Goal: Transaction & Acquisition: Purchase product/service

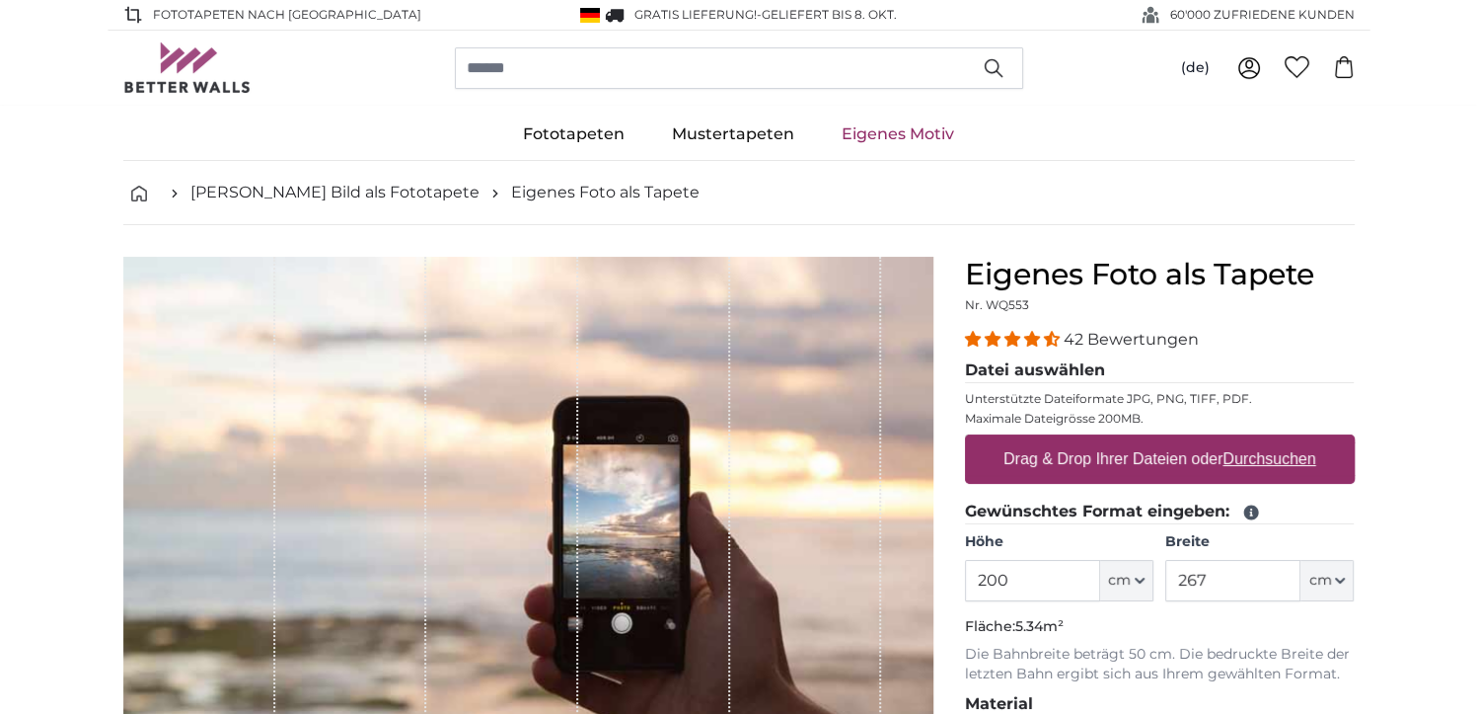
click at [1287, 455] on u "Durchsuchen" at bounding box center [1269, 458] width 93 height 17
click at [1287, 440] on input "Drag & Drop Ihrer Dateien oder Durchsuchen" at bounding box center [1160, 437] width 390 height 6
type input "**********"
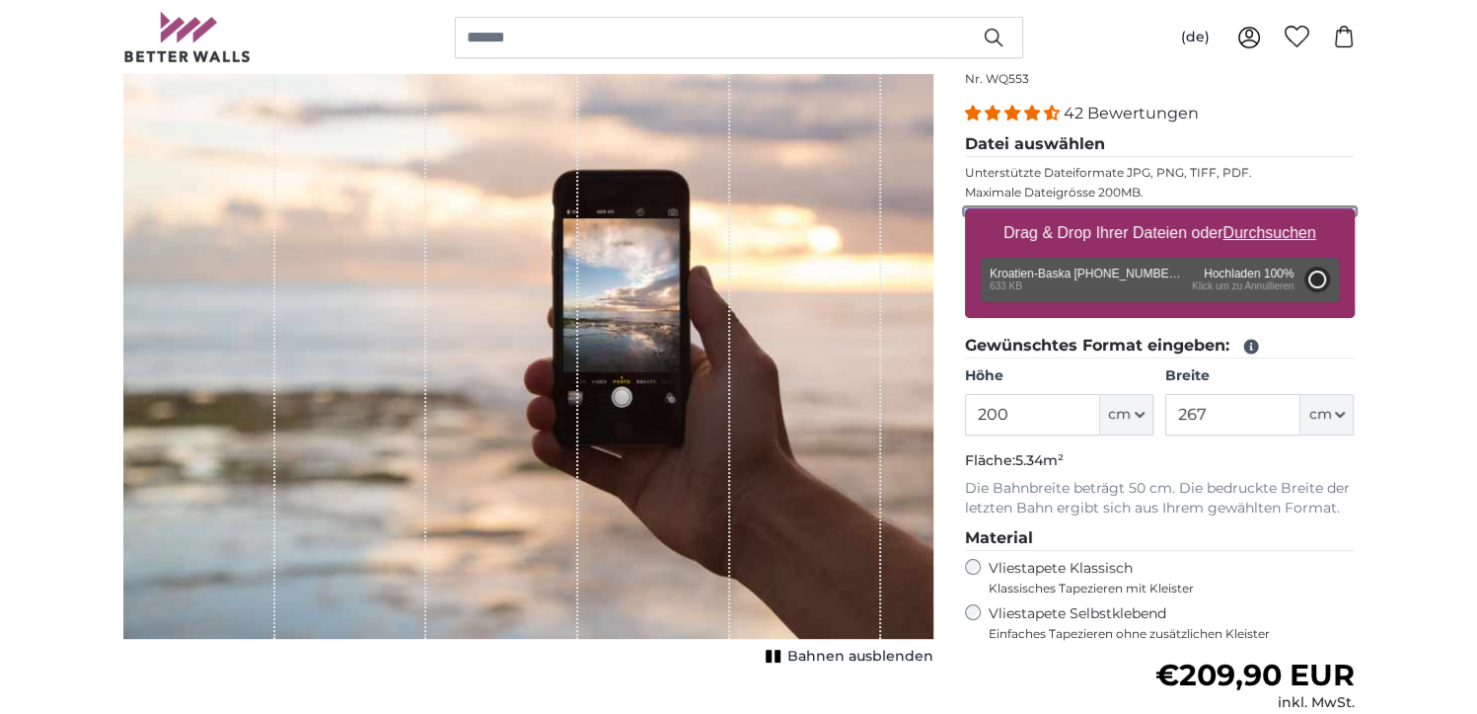
scroll to position [197, 0]
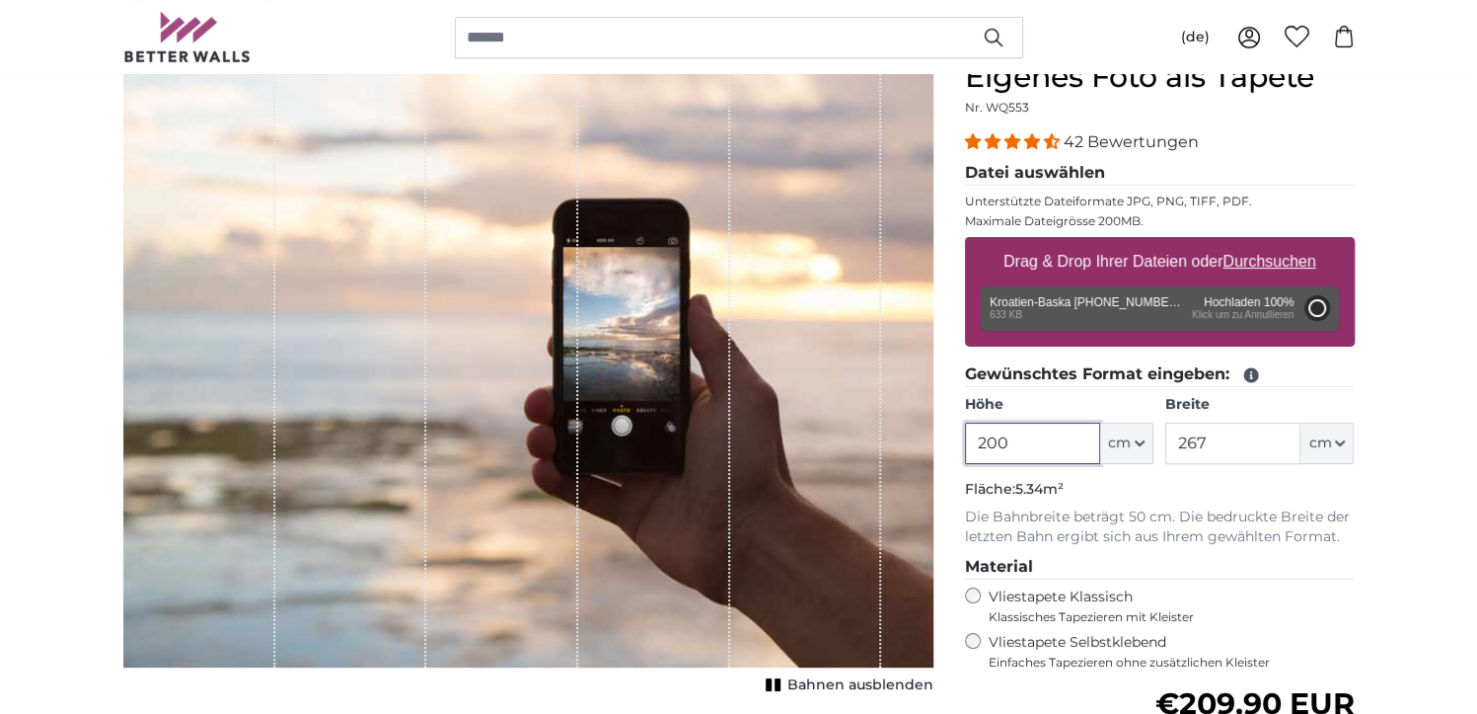
click at [1012, 435] on input "200" at bounding box center [1032, 442] width 135 height 41
type input "112"
type input "149"
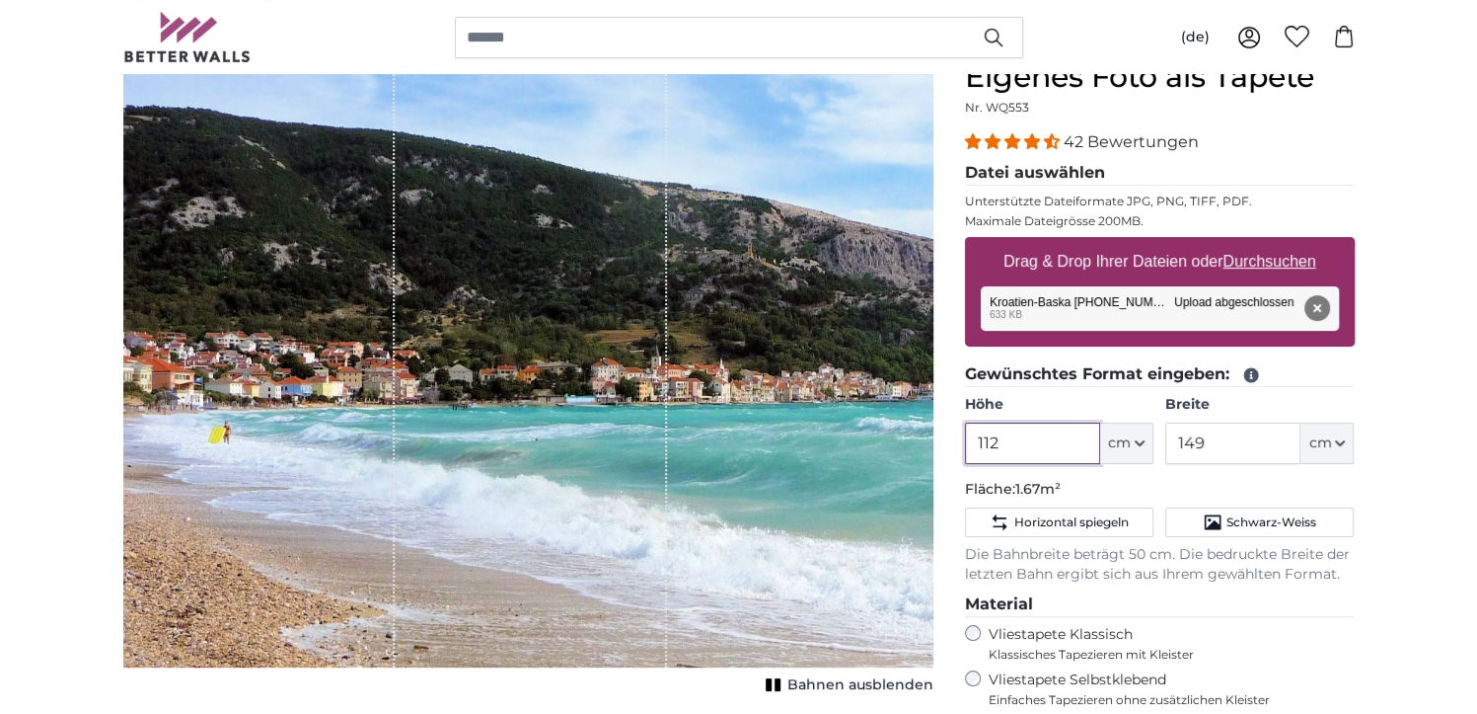
click at [1003, 435] on input "112" at bounding box center [1032, 442] width 135 height 41
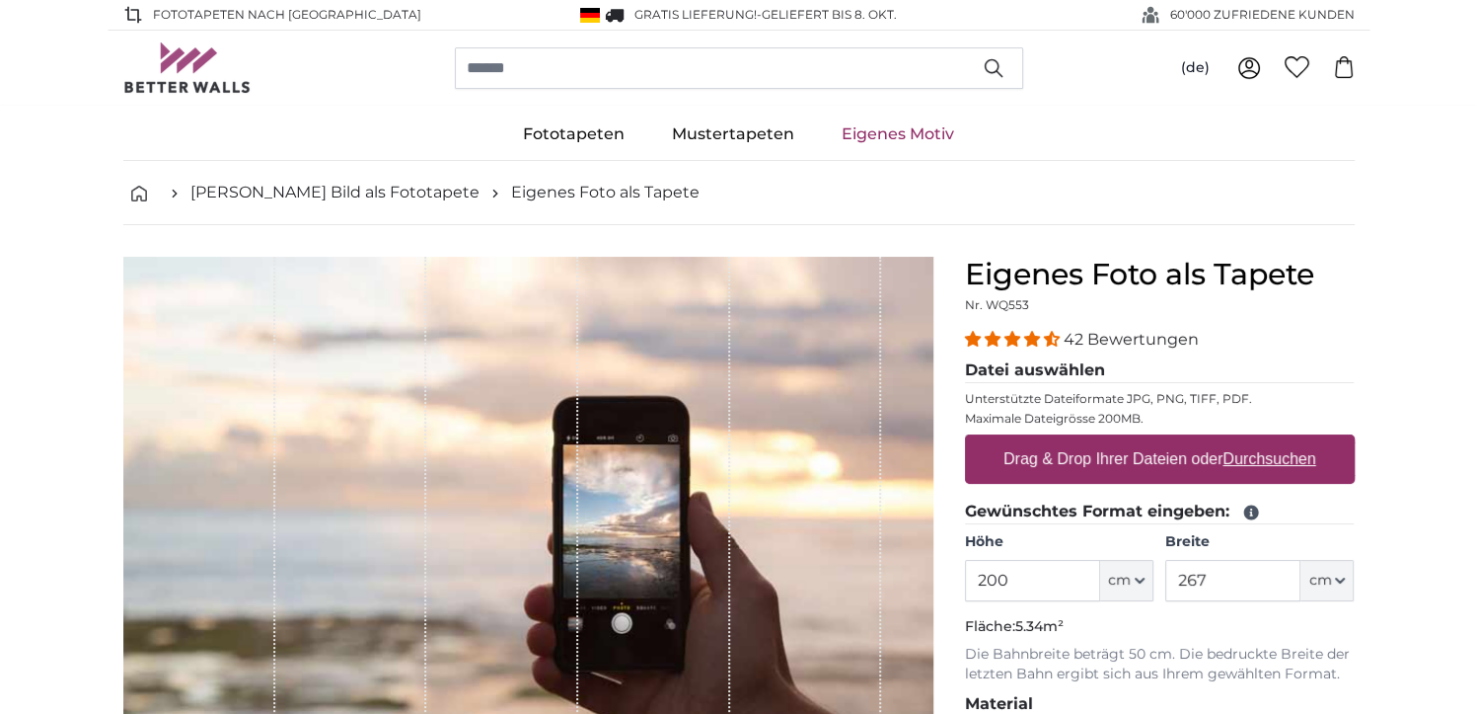
click at [1275, 453] on u "Durchsuchen" at bounding box center [1269, 458] width 93 height 17
click at [1275, 440] on input "Drag & Drop Ihrer Dateien oder Durchsuchen" at bounding box center [1160, 437] width 390 height 6
type input "**********"
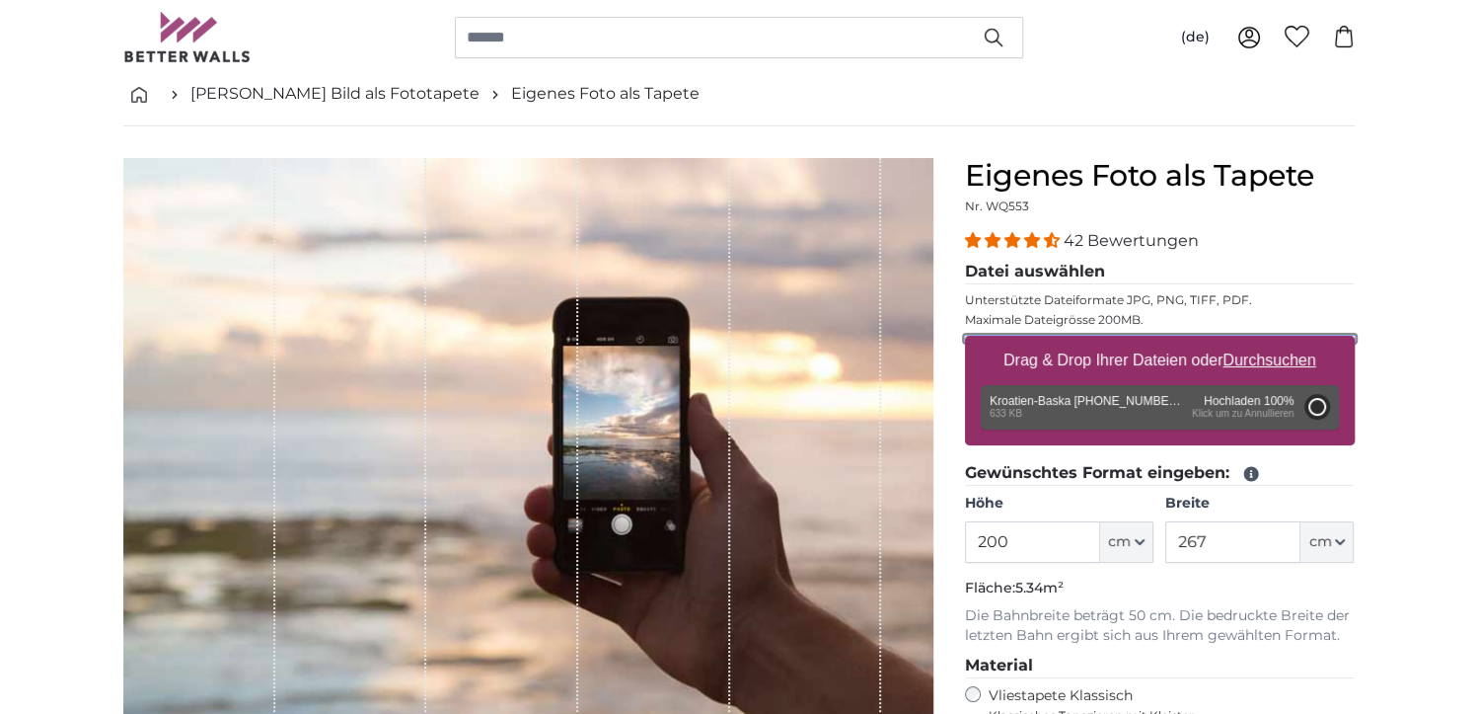
scroll to position [296, 0]
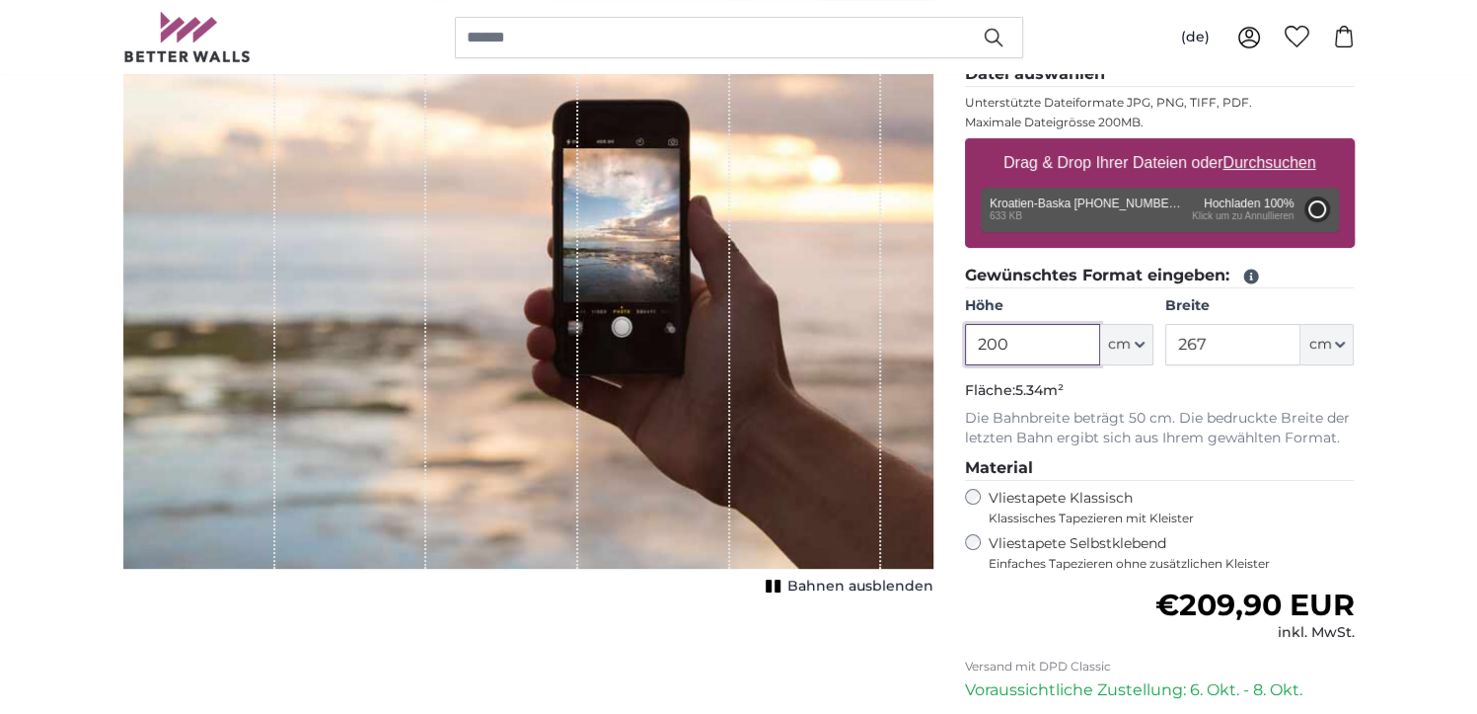
click at [1020, 339] on input "200" at bounding box center [1032, 344] width 135 height 41
type input "112"
type input "149"
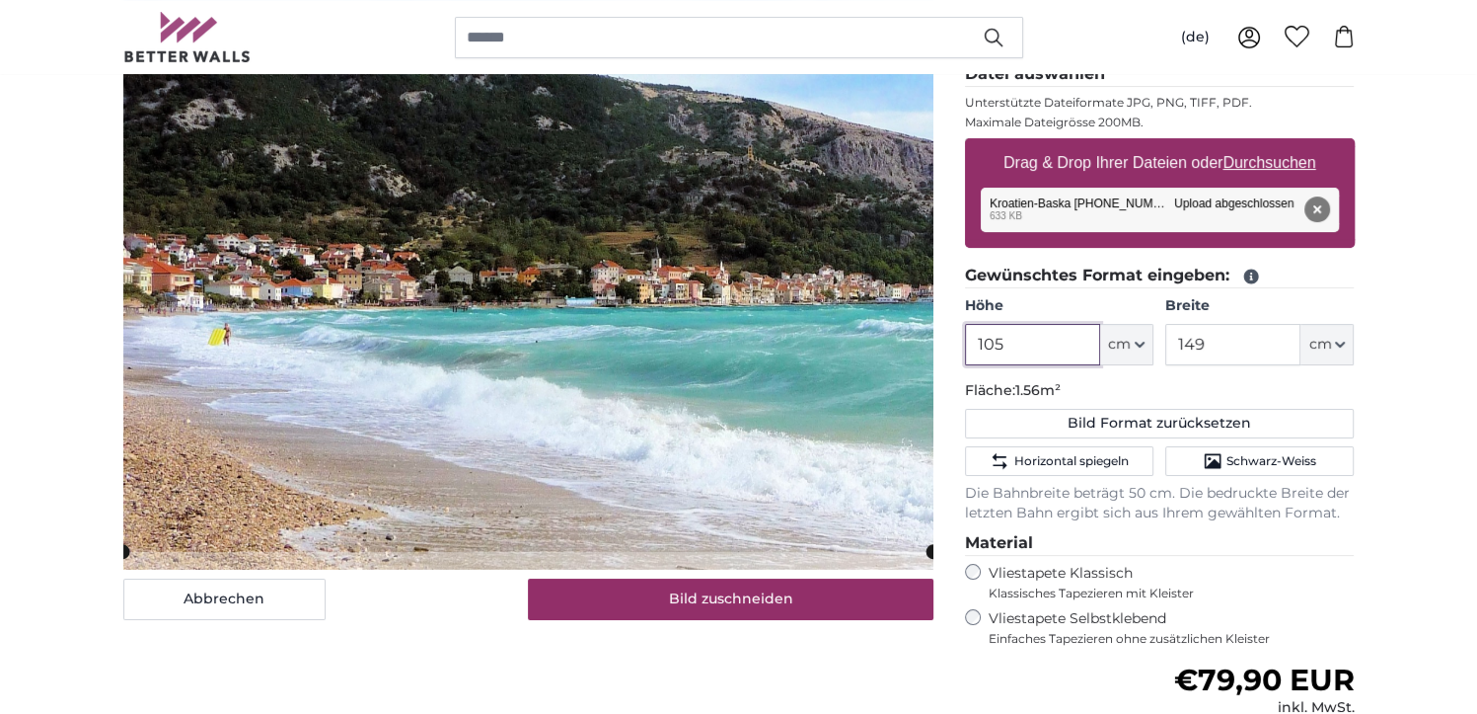
type input "105"
click at [1220, 346] on input "149" at bounding box center [1233, 344] width 135 height 41
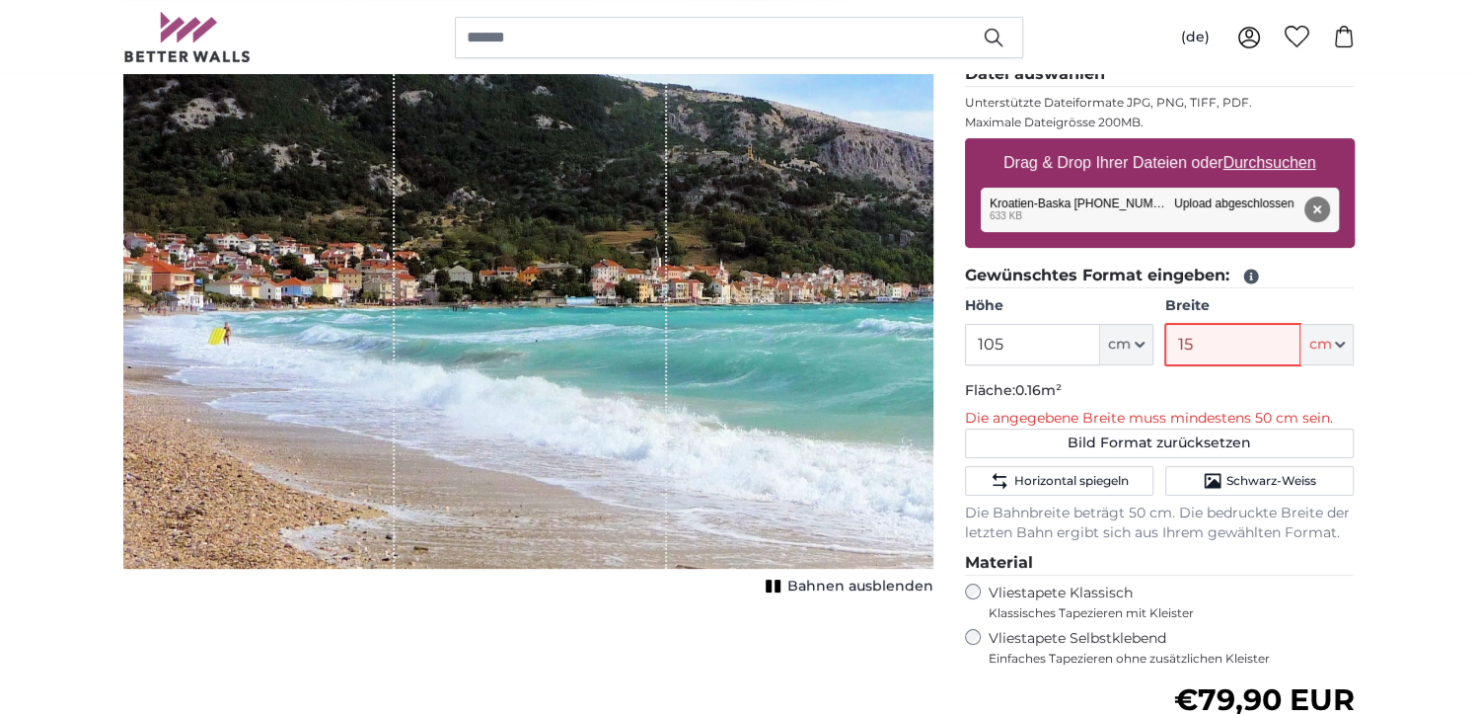
type input "159"
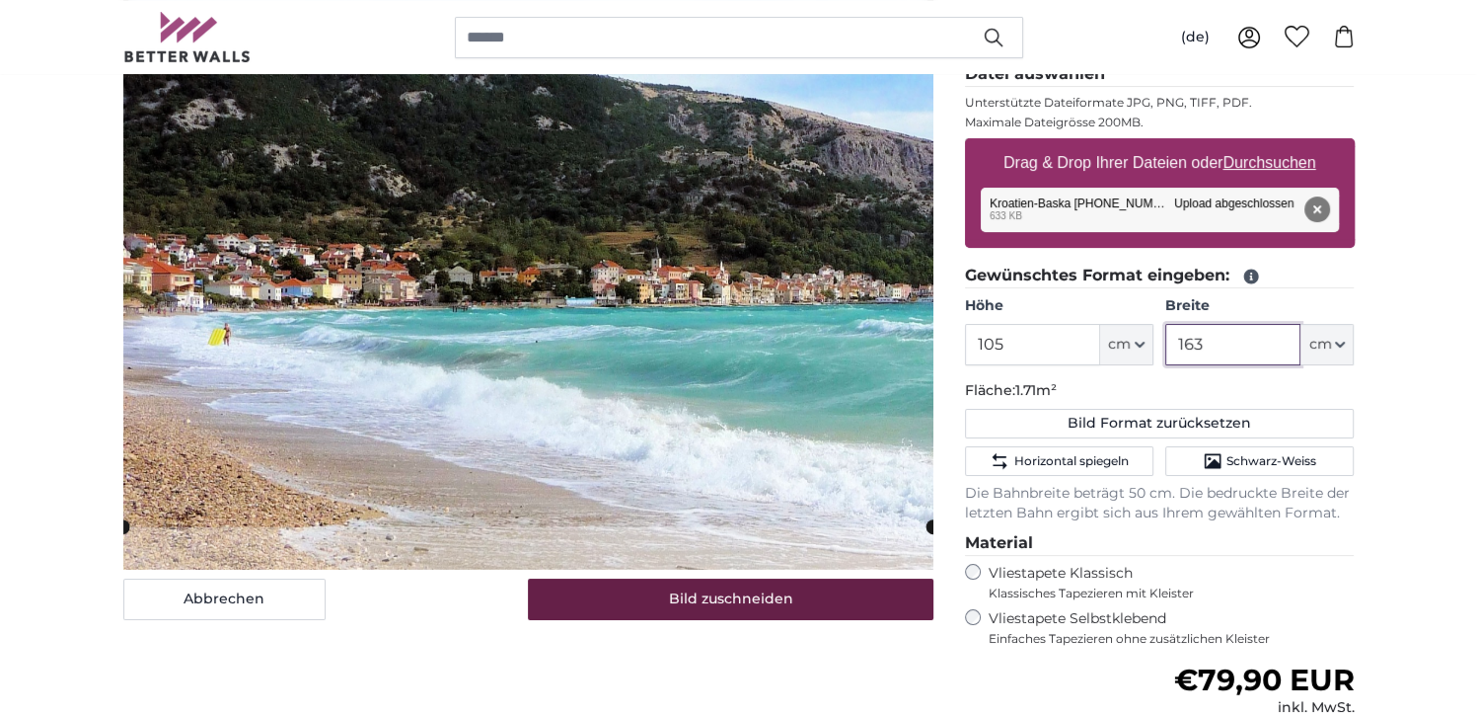
type input "163"
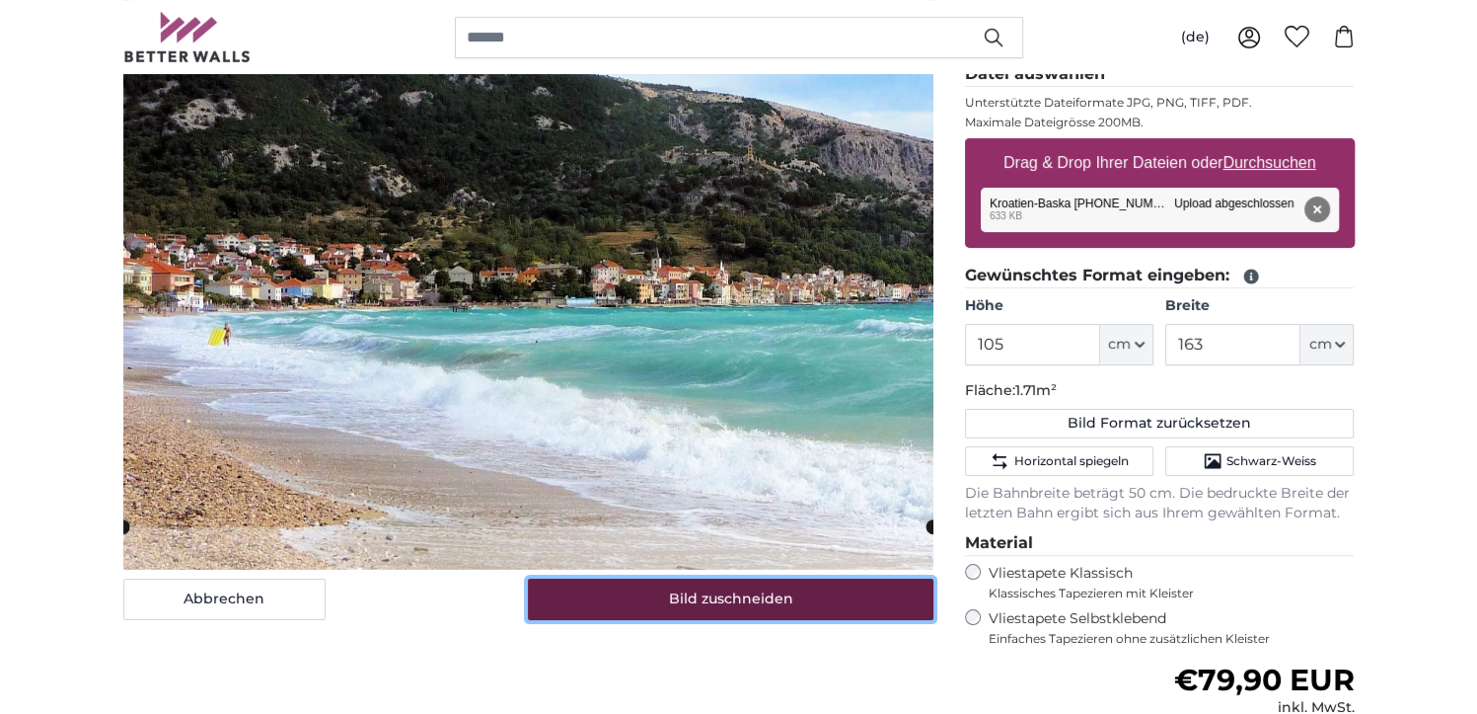
click at [647, 594] on button "Bild zuschneiden" at bounding box center [731, 598] width 406 height 41
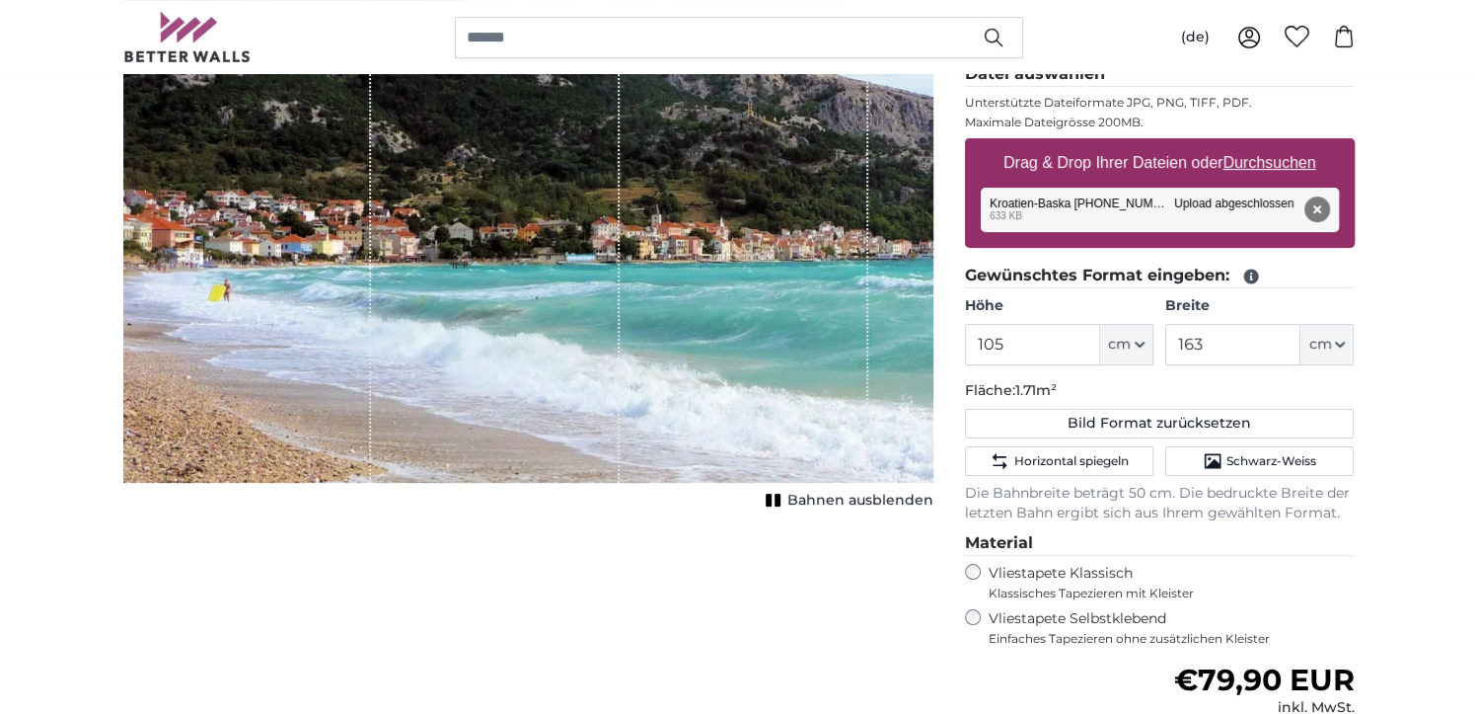
click at [841, 492] on span "Bahnen ausblenden" at bounding box center [861, 500] width 146 height 20
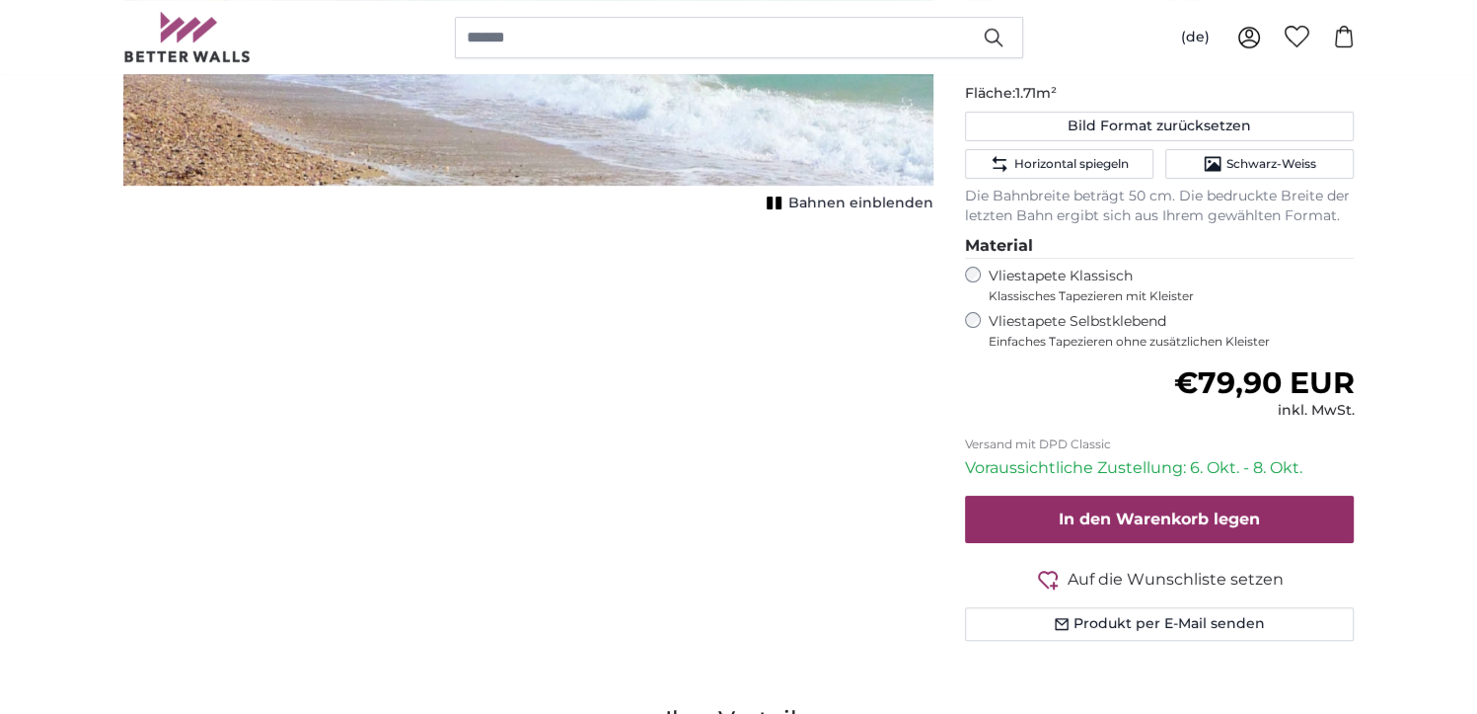
scroll to position [691, 0]
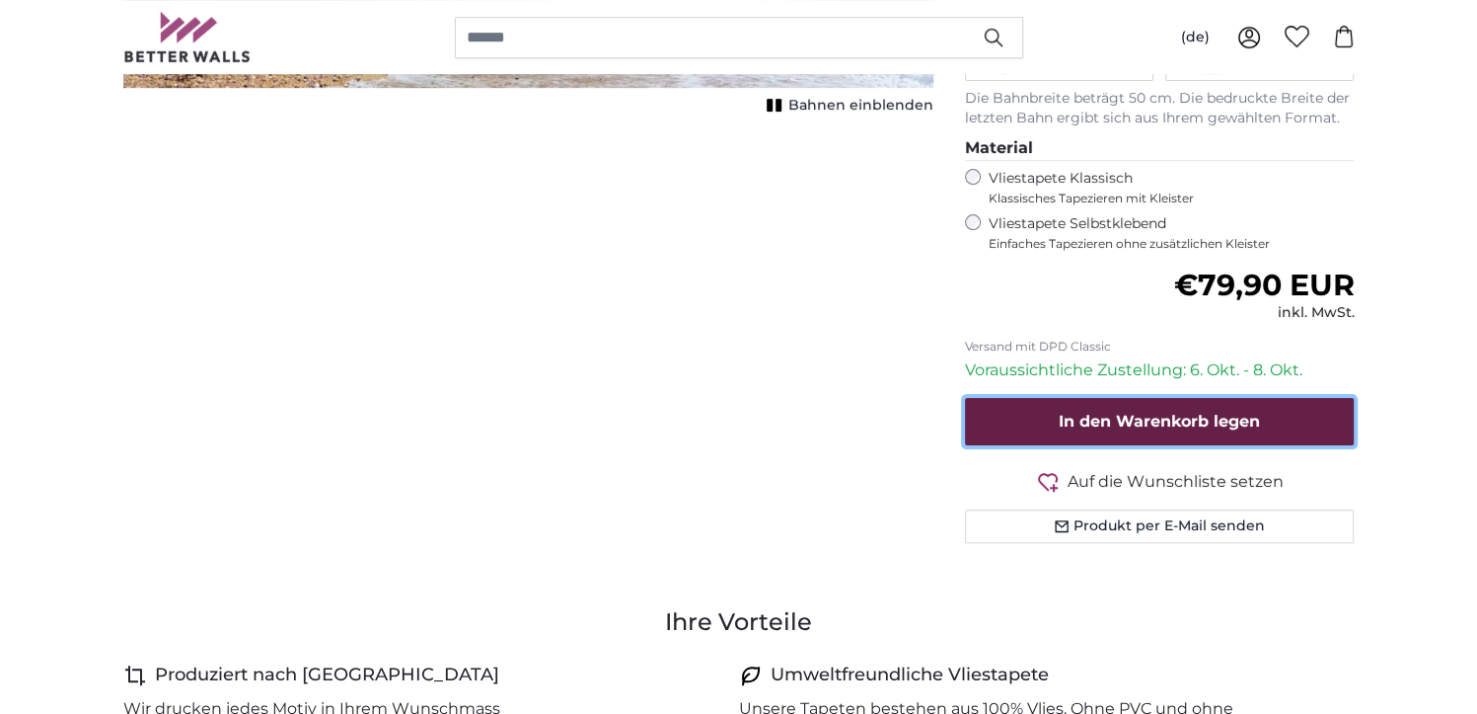
click at [1142, 417] on span "In den Warenkorb legen" at bounding box center [1159, 421] width 201 height 19
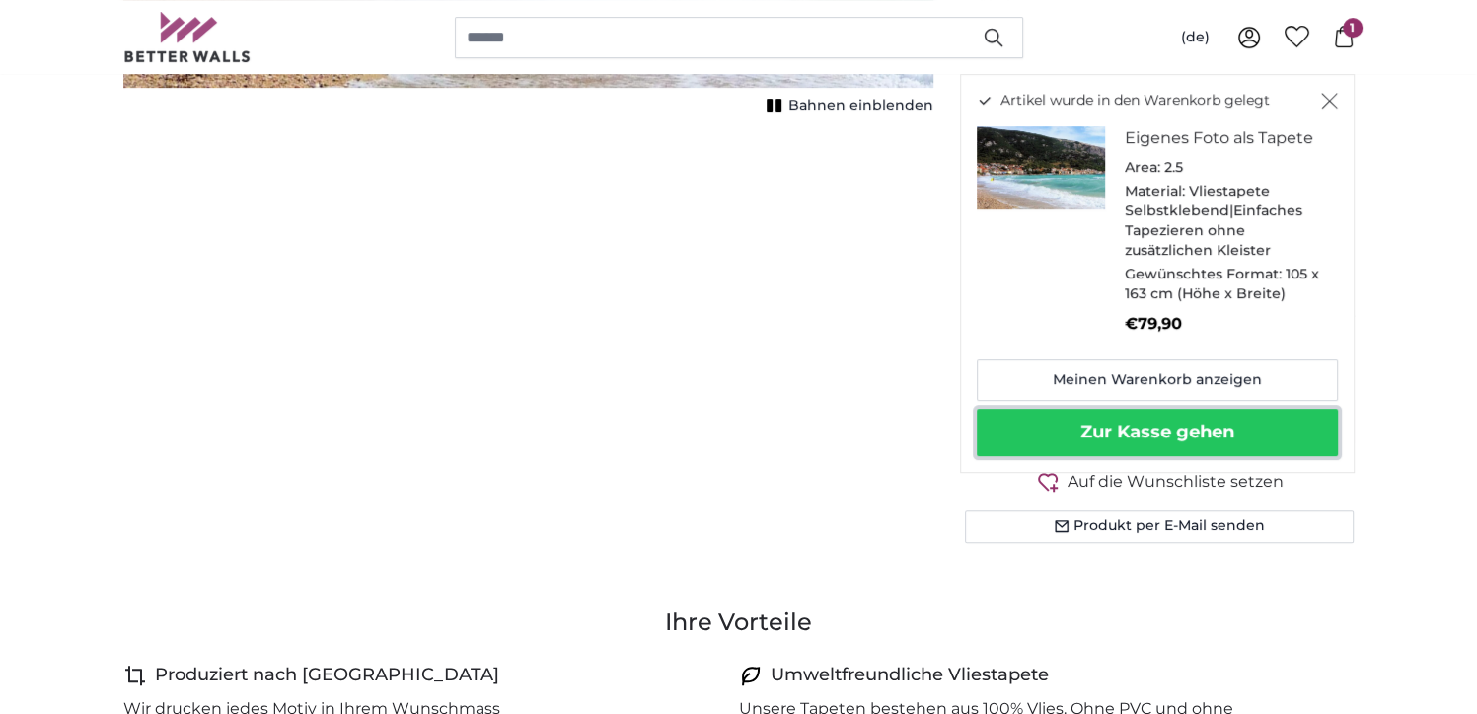
click at [1097, 425] on button "Zur Kasse gehen" at bounding box center [1157, 432] width 361 height 47
